Goal: Task Accomplishment & Management: Use online tool/utility

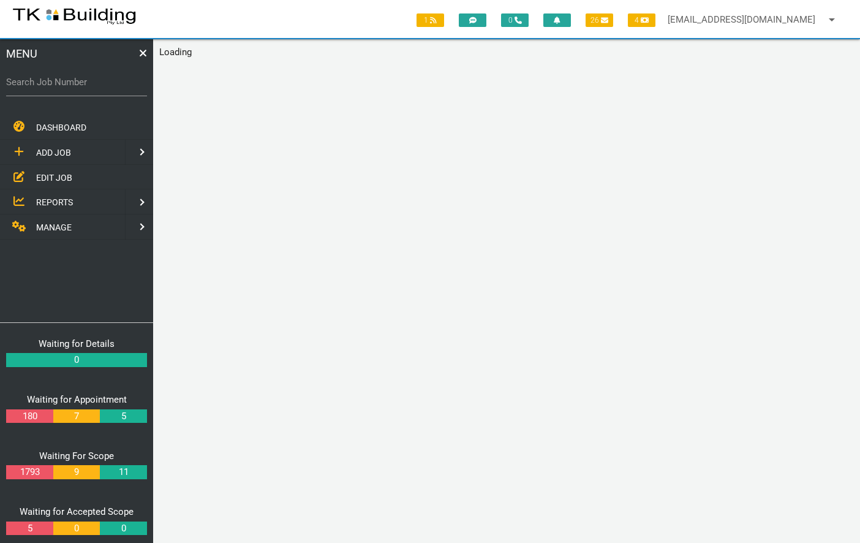
click at [49, 176] on span "EDIT JOB" at bounding box center [54, 177] width 36 height 10
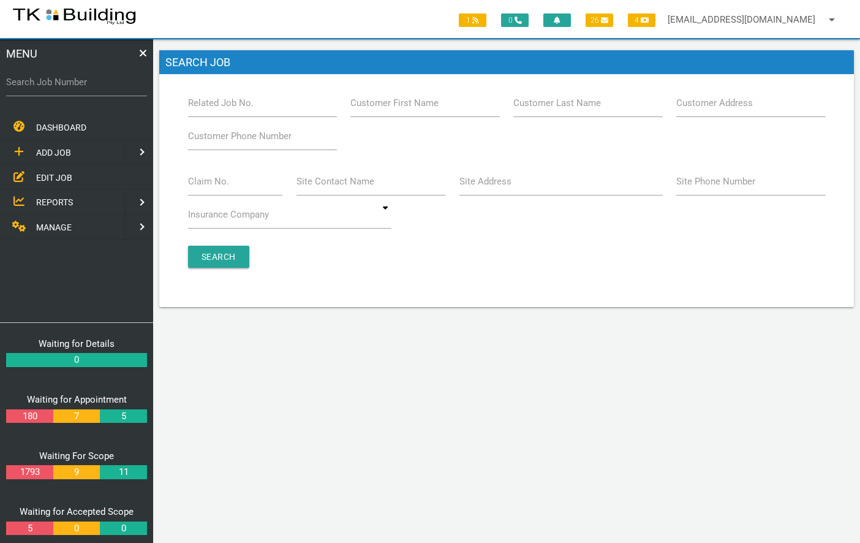
click at [214, 102] on label "Related Job No." at bounding box center [221, 103] width 66 height 14
click at [214, 102] on input "Related Job No." at bounding box center [262, 103] width 149 height 28
type input "27954"
click at [218, 257] on input "Search" at bounding box center [218, 257] width 61 height 22
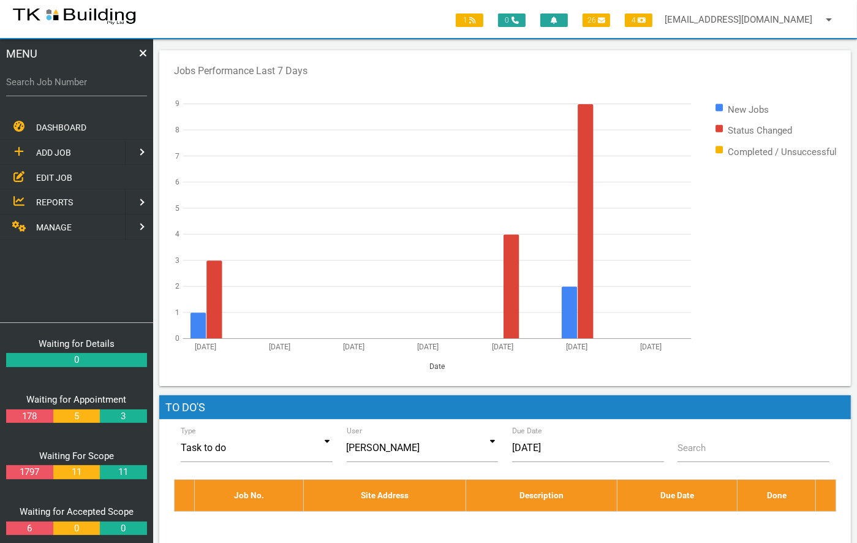
click at [46, 179] on span "EDIT JOB" at bounding box center [54, 177] width 36 height 10
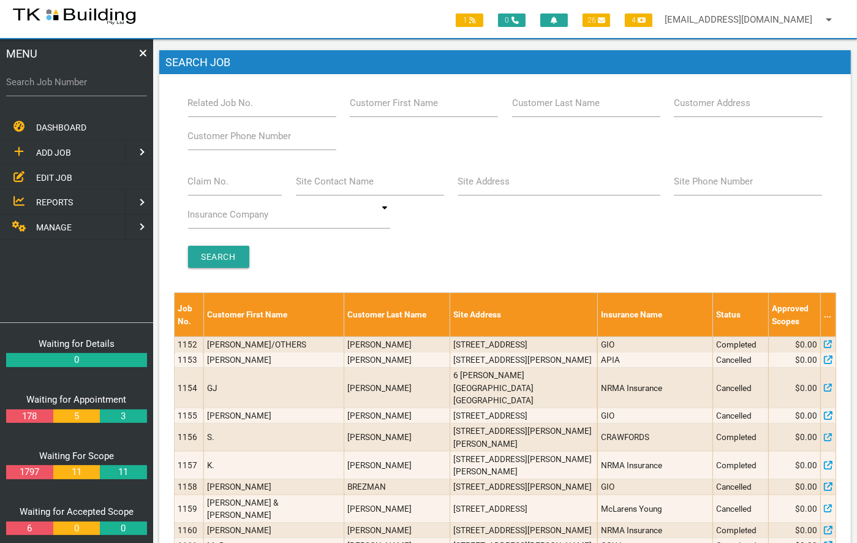
click at [216, 103] on label "Related Job No." at bounding box center [221, 103] width 66 height 14
click at [216, 103] on input "Related Job No." at bounding box center [262, 103] width 148 height 28
type input "27954"
click at [220, 264] on input "Search" at bounding box center [218, 257] width 61 height 22
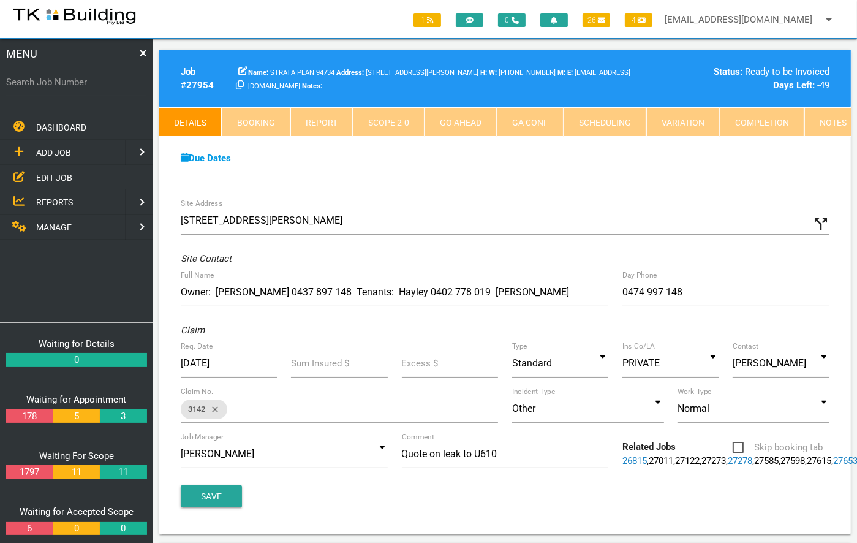
click at [822, 124] on link "Notes" at bounding box center [833, 121] width 58 height 29
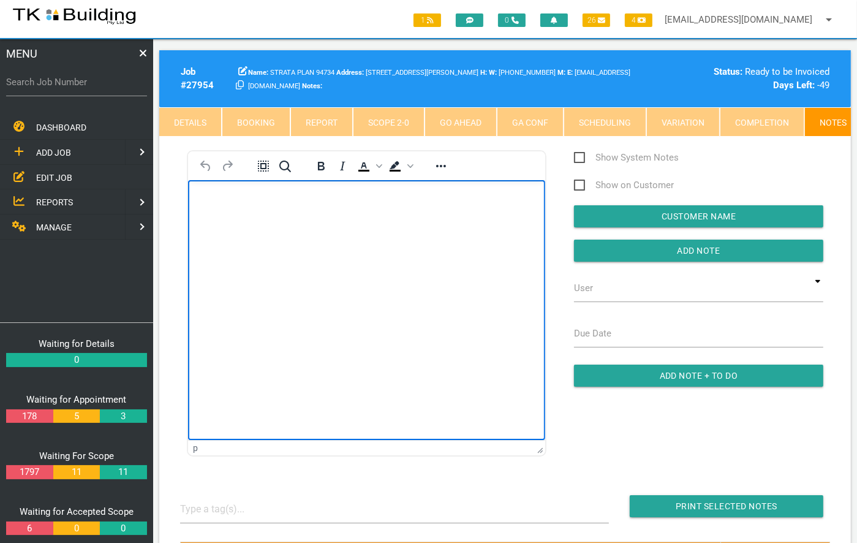
click at [268, 235] on html at bounding box center [365, 207] width 357 height 56
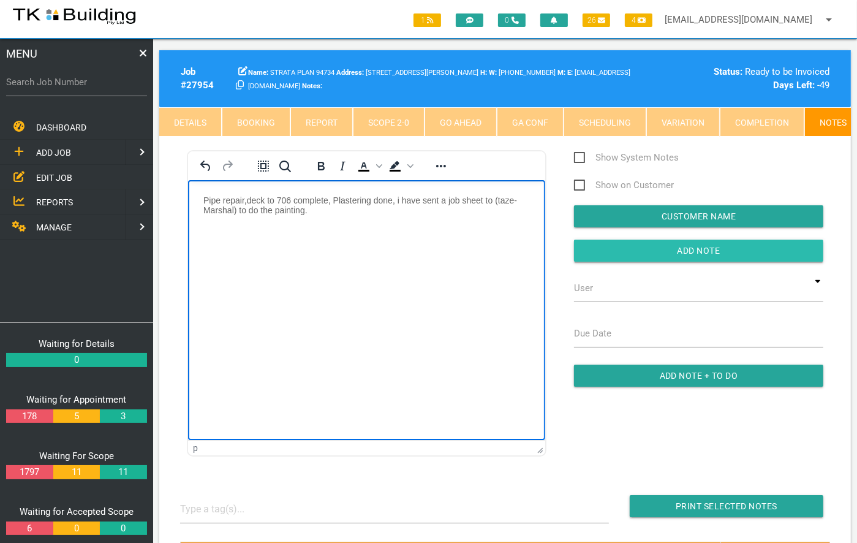
click at [744, 260] on input "Add Note" at bounding box center [698, 250] width 249 height 22
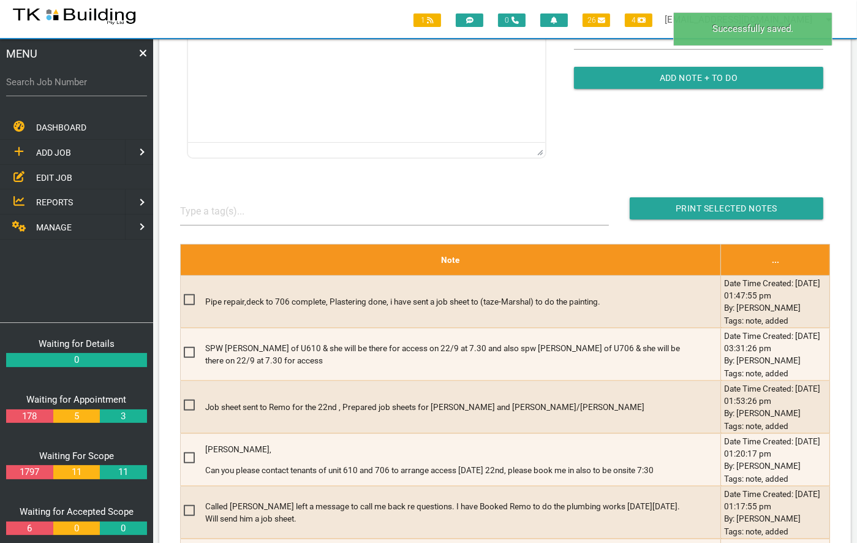
scroll to position [301, 0]
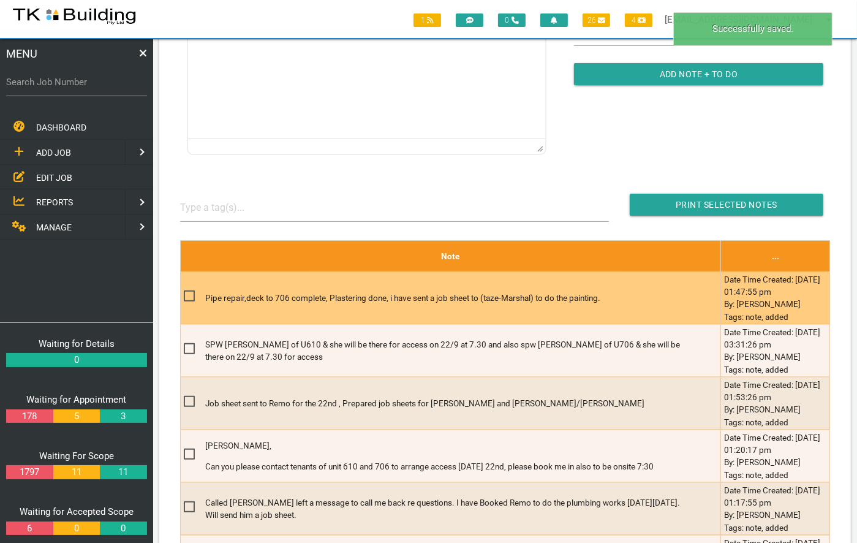
click at [189, 304] on span at bounding box center [194, 295] width 21 height 15
click at [189, 296] on input "checkbox" at bounding box center [188, 292] width 8 height 8
checkbox input "true"
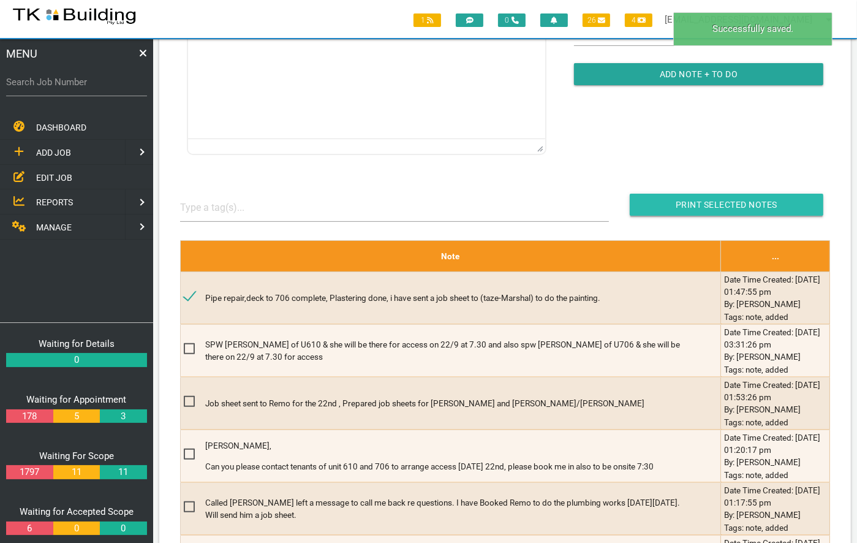
click at [726, 213] on input "Print Selected Notes" at bounding box center [727, 205] width 194 height 22
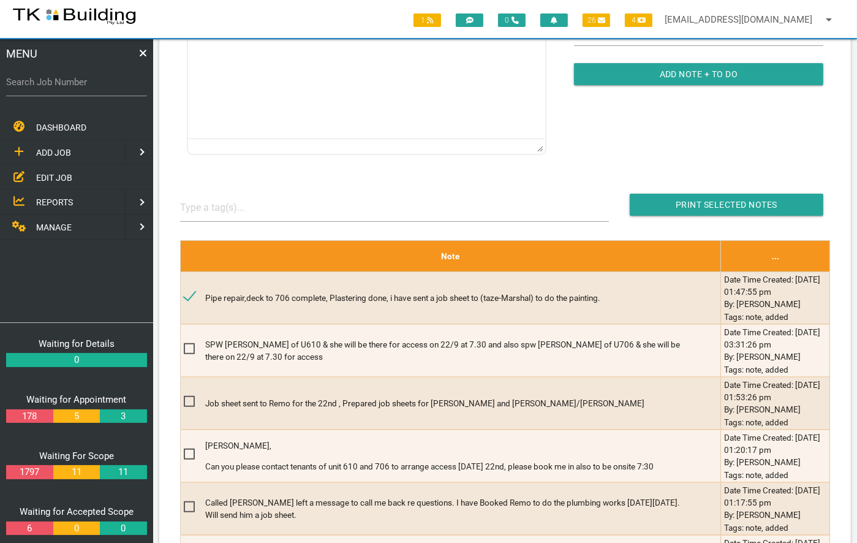
click at [47, 178] on span "EDIT JOB" at bounding box center [54, 177] width 36 height 10
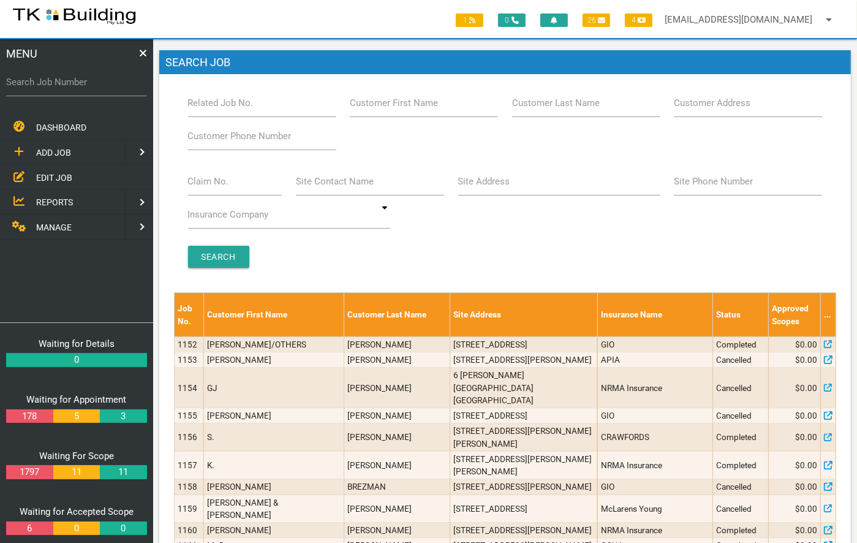
click at [207, 109] on label "Related Job No." at bounding box center [221, 103] width 66 height 14
click at [207, 109] on input "Related Job No." at bounding box center [262, 103] width 148 height 28
type input "27172"
click at [228, 248] on input "Search" at bounding box center [218, 257] width 61 height 22
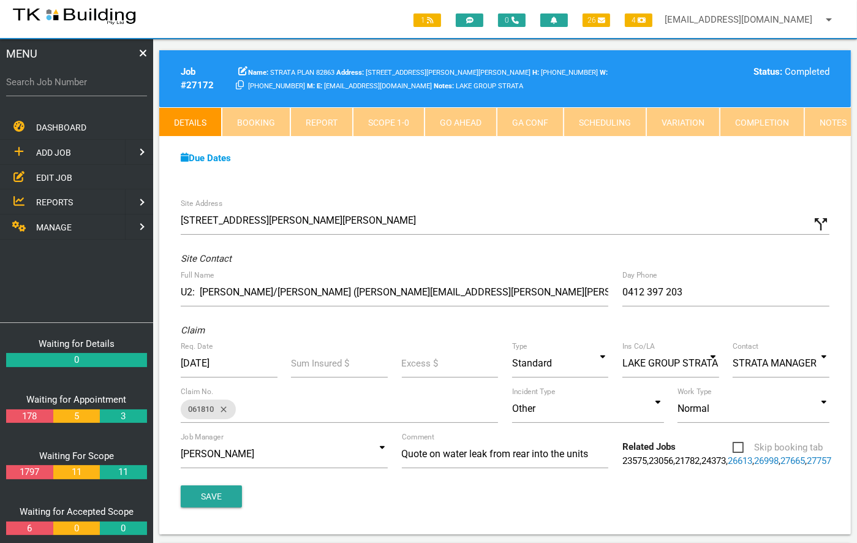
click at [821, 126] on link "Notes" at bounding box center [833, 121] width 58 height 29
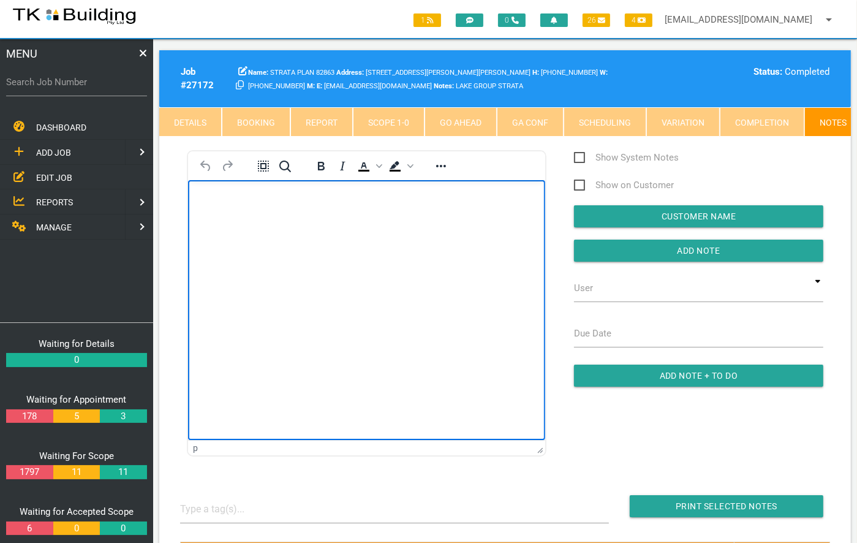
click at [225, 220] on body "Rich Text Area. Press ALT-0 for help." at bounding box center [365, 215] width 357 height 40
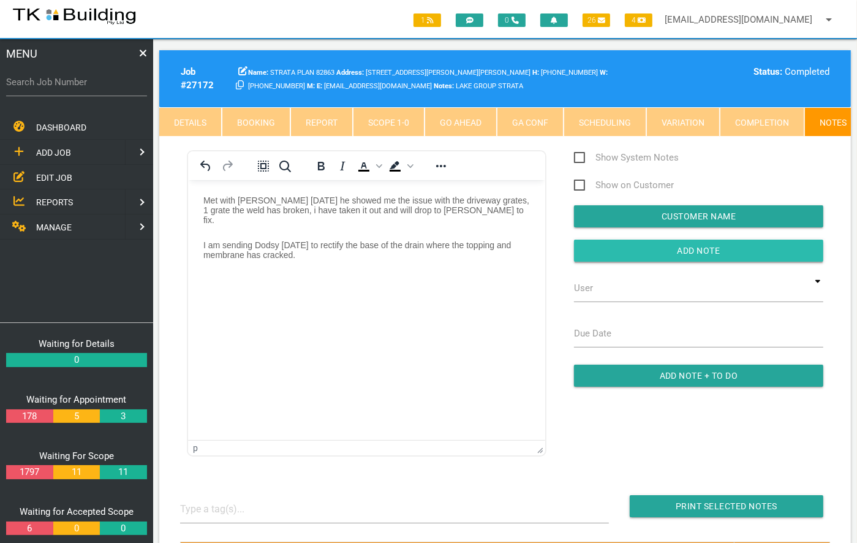
click at [718, 256] on input "button" at bounding box center [698, 250] width 249 height 22
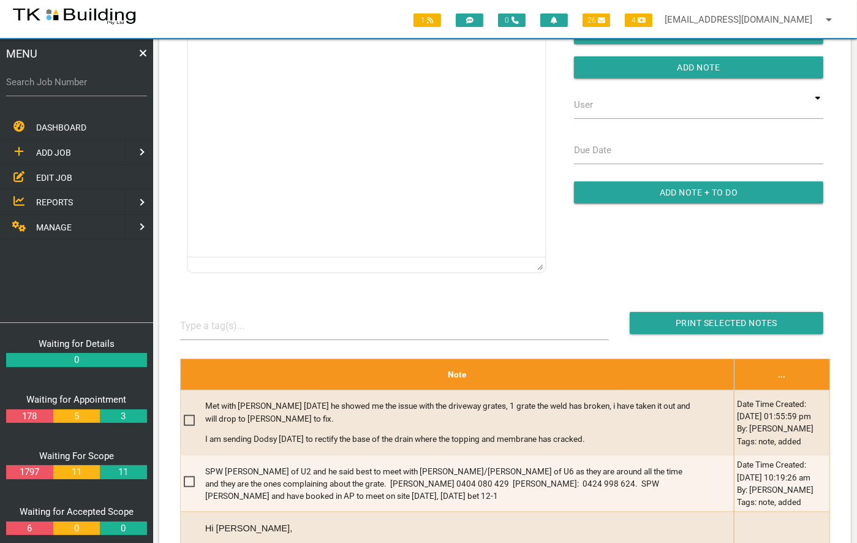
scroll to position [196, 0]
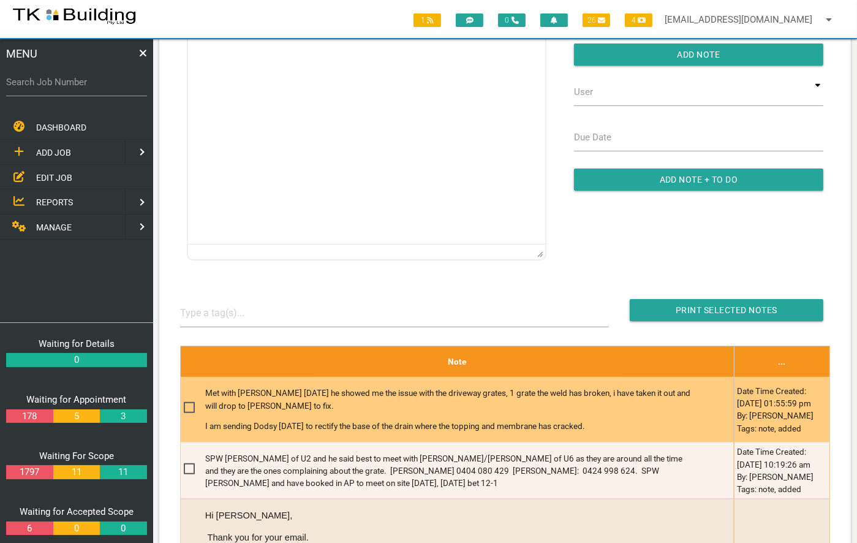
click at [192, 415] on span at bounding box center [194, 407] width 21 height 15
click at [192, 408] on input "checkbox" at bounding box center [188, 404] width 8 height 8
checkbox input "true"
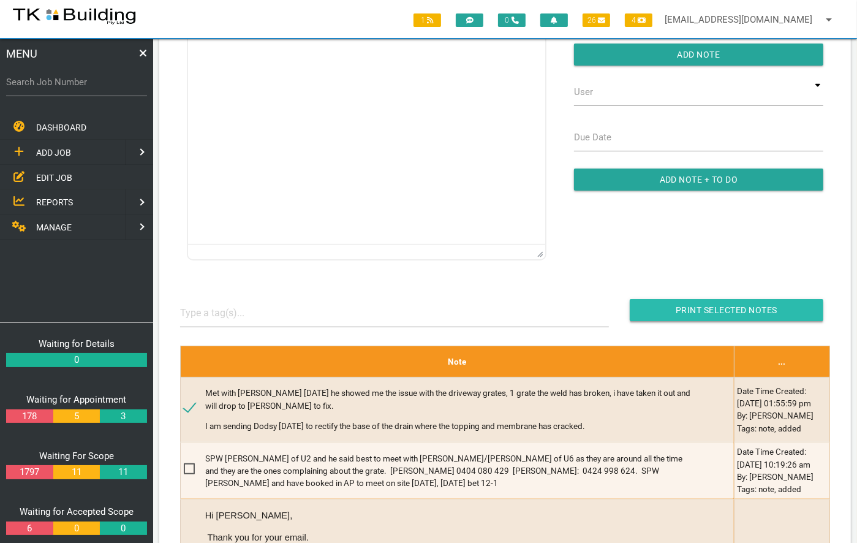
click at [747, 307] on input "Print Selected Notes" at bounding box center [727, 310] width 194 height 22
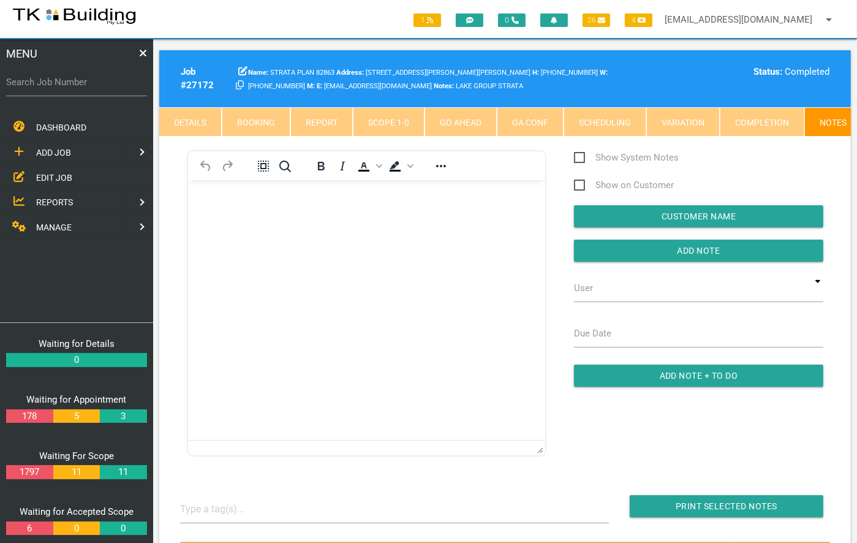
click at [62, 175] on span "EDIT JOB" at bounding box center [54, 177] width 36 height 10
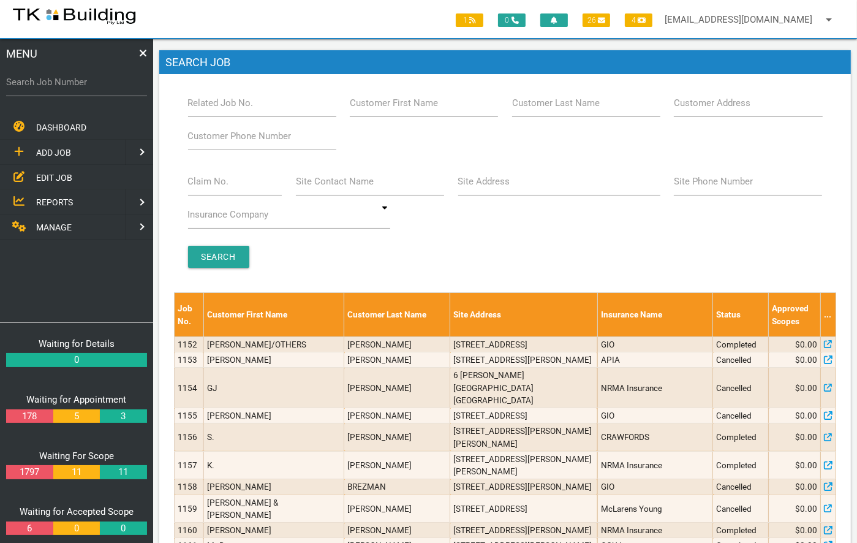
click at [239, 96] on label "Related Job No." at bounding box center [221, 103] width 66 height 14
click at [239, 96] on input "Related Job No." at bounding box center [262, 103] width 148 height 28
type input "27853"
click at [212, 256] on input "Search" at bounding box center [218, 257] width 61 height 22
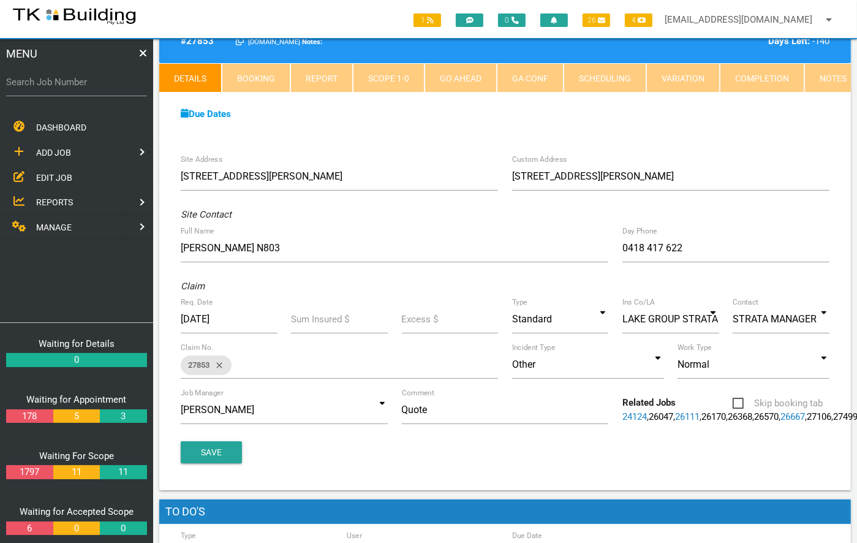
scroll to position [44, 0]
click at [830, 82] on link "Notes" at bounding box center [833, 77] width 58 height 29
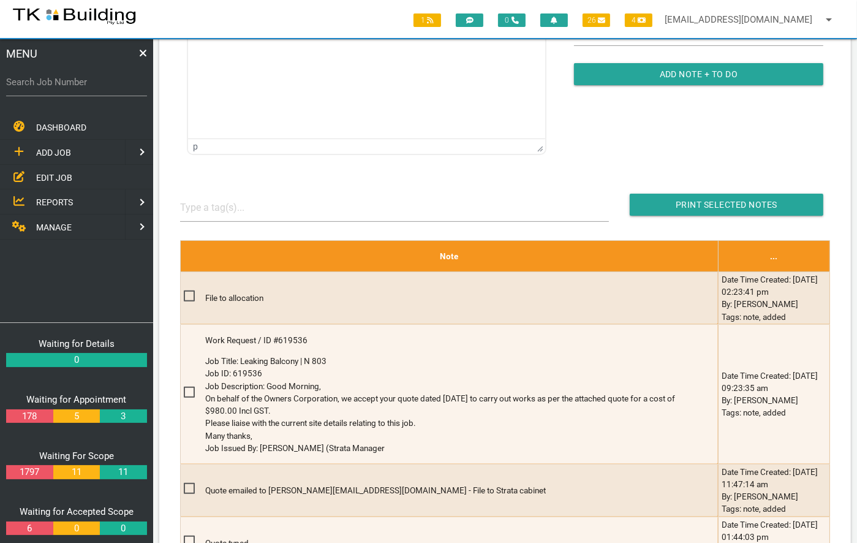
scroll to position [0, 0]
